Goal: Task Accomplishment & Management: Use online tool/utility

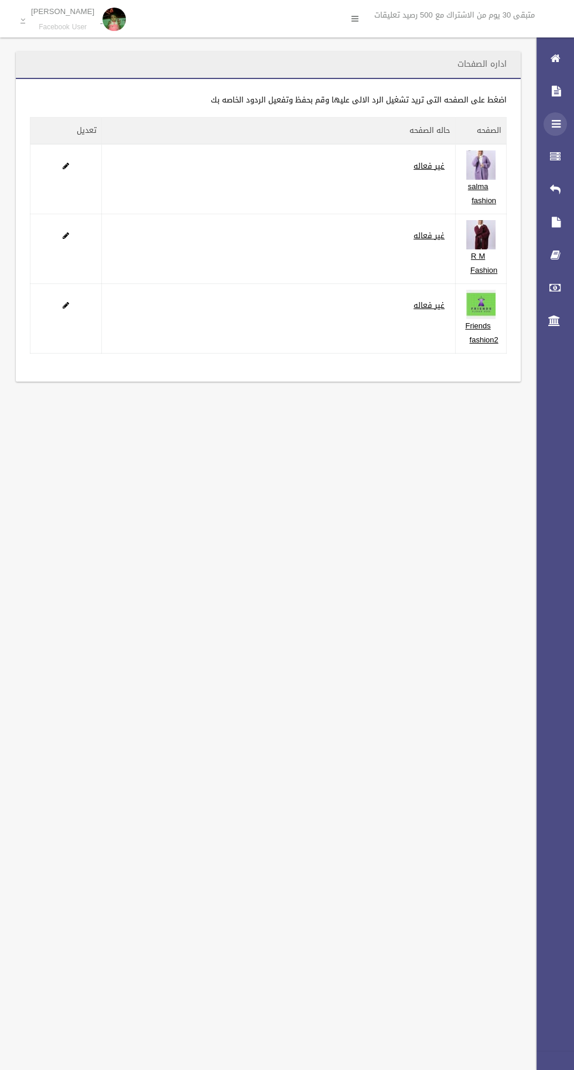
click at [545, 126] on div at bounding box center [554, 123] width 23 height 23
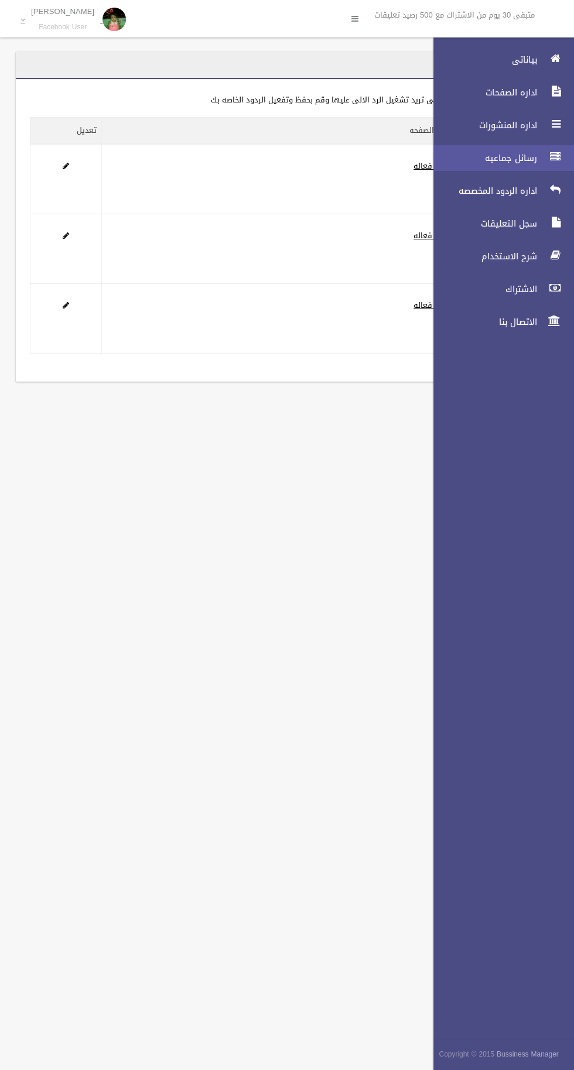
click at [499, 155] on span "رسائل جماعيه" at bounding box center [481, 158] width 117 height 12
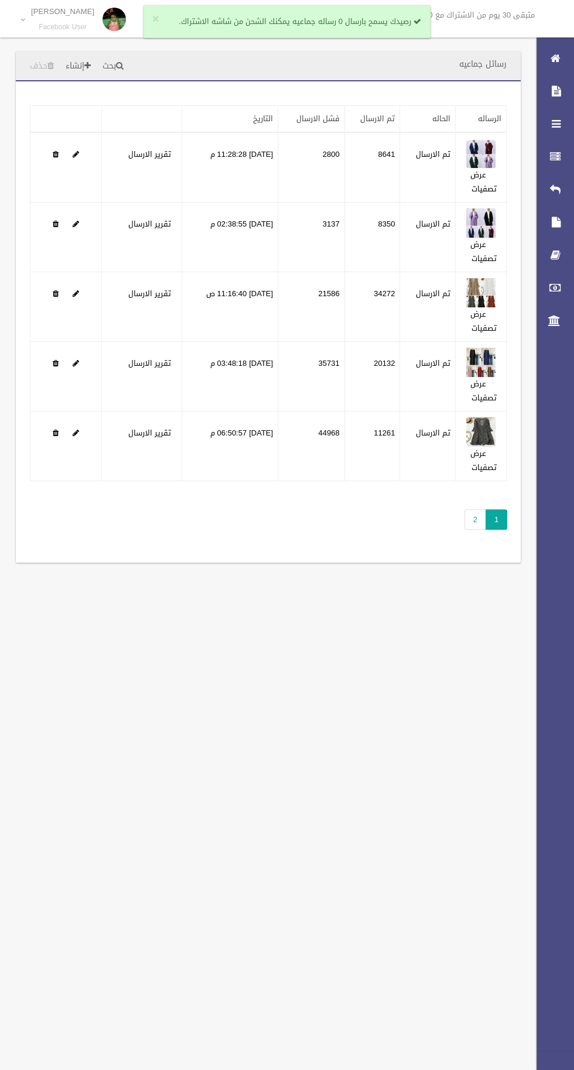
click at [437, 506] on div "تطبيق مسح البيانات الرساله الحاله تم الارسال فشل الارسال التاريخ" at bounding box center [268, 321] width 505 height 481
click at [495, 525] on span "1" at bounding box center [496, 519] width 22 height 20
click at [495, 519] on span "1" at bounding box center [496, 519] width 22 height 20
click at [474, 519] on link "2" at bounding box center [475, 519] width 22 height 20
